Goal: Information Seeking & Learning: Learn about a topic

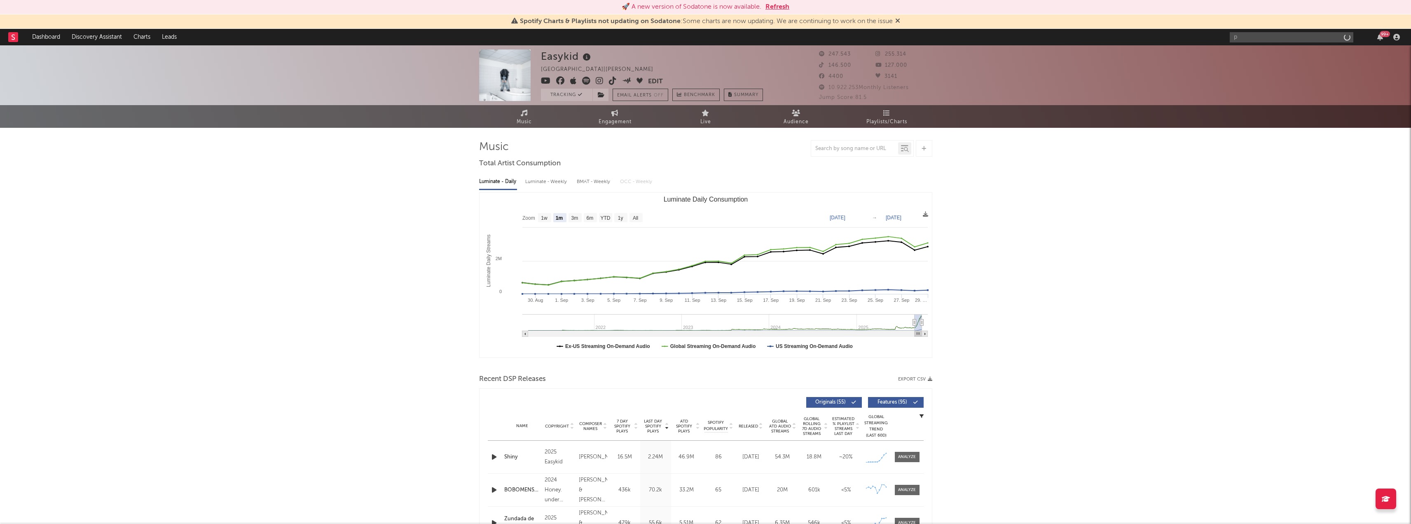
select select "1m"
type input "piromano del flow"
click at [1241, 54] on div at bounding box center [1243, 56] width 19 height 19
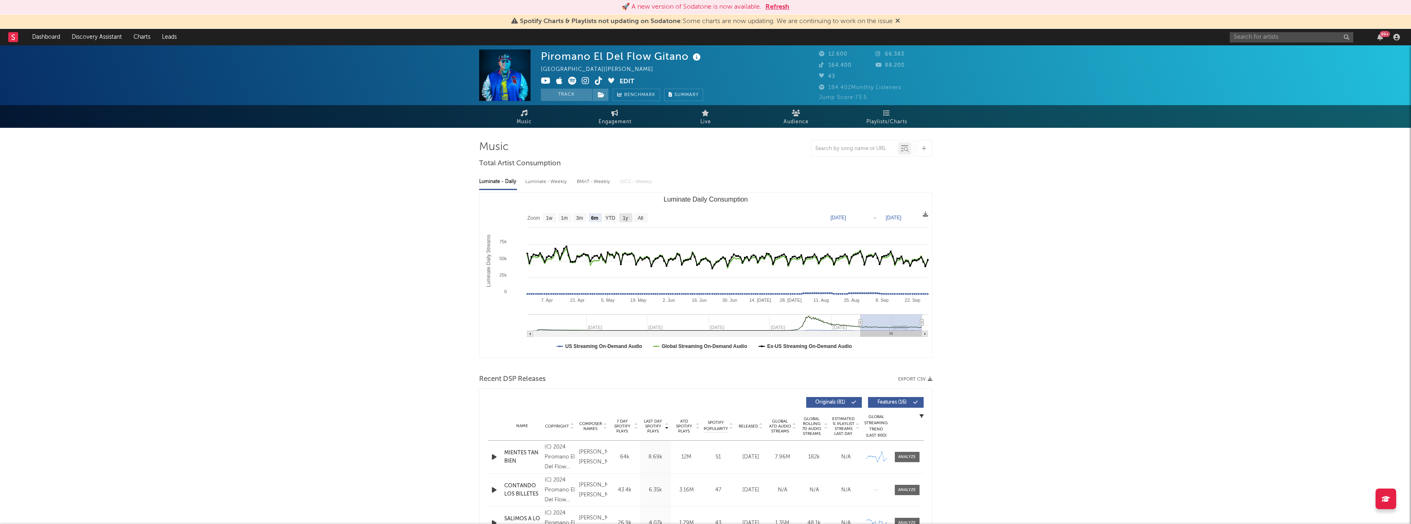
click at [626, 218] on text "1y" at bounding box center [624, 218] width 5 height 6
select select "1y"
type input "[DATE]"
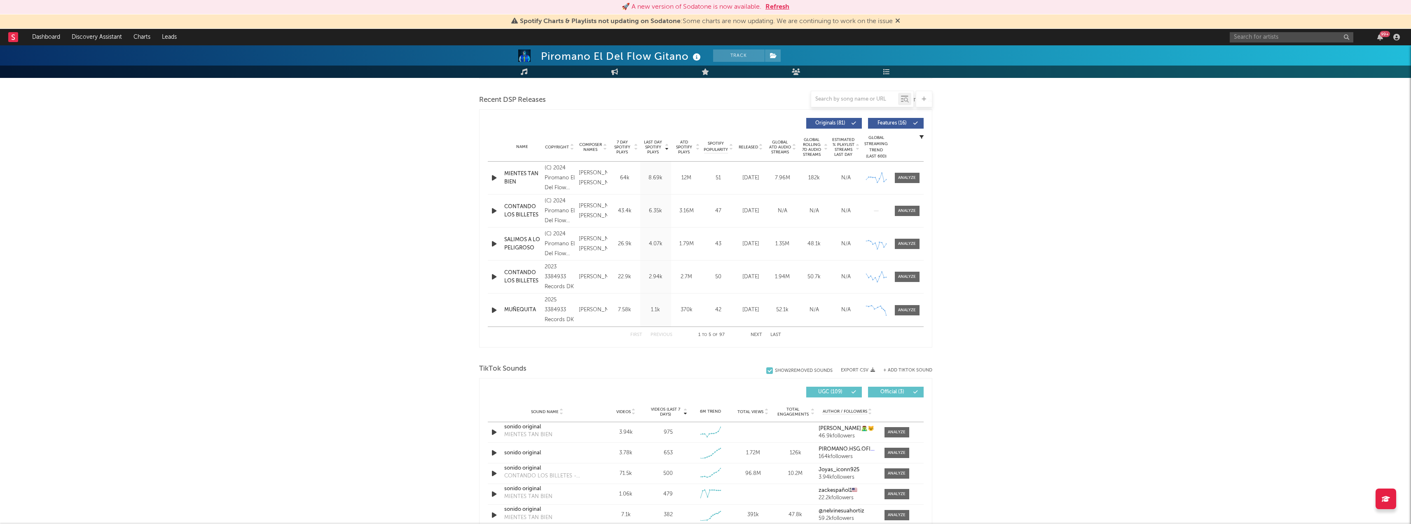
scroll to position [319, 0]
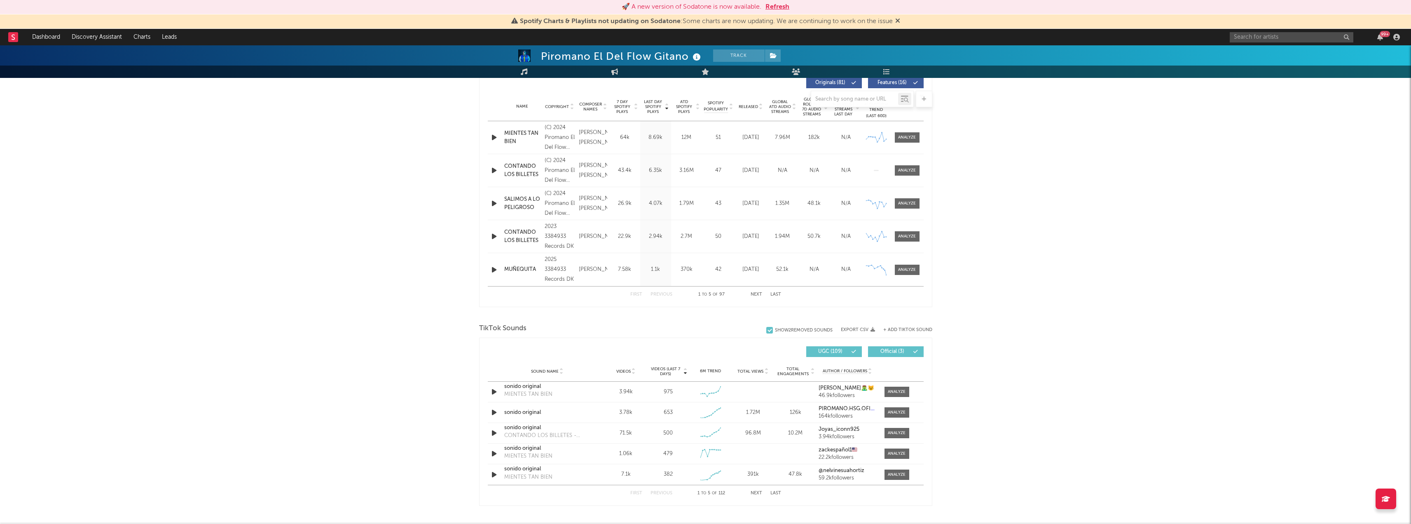
click at [766, 372] on icon at bounding box center [766, 372] width 4 height 3
click at [275, 154] on div "Piromano El Del Flow Gitano Track [GEOGRAPHIC_DATA] | [PERSON_NAME] latino Edit…" at bounding box center [705, 348] width 1411 height 1245
